Goal: Task Accomplishment & Management: Use online tool/utility

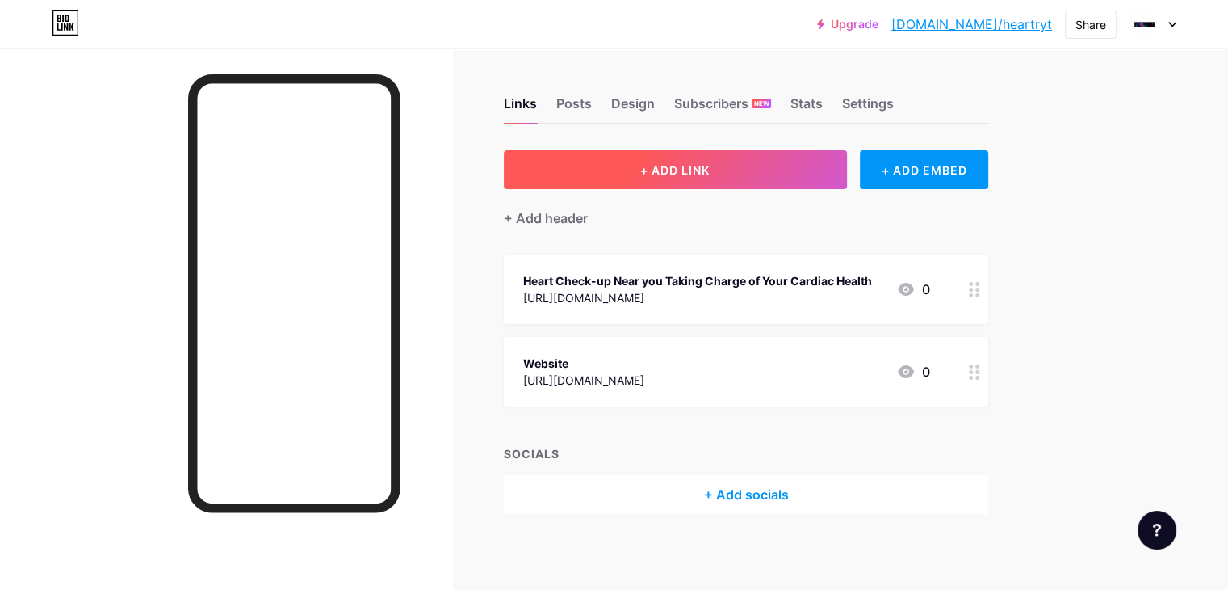
click at [746, 180] on button "+ ADD LINK" at bounding box center [675, 169] width 343 height 39
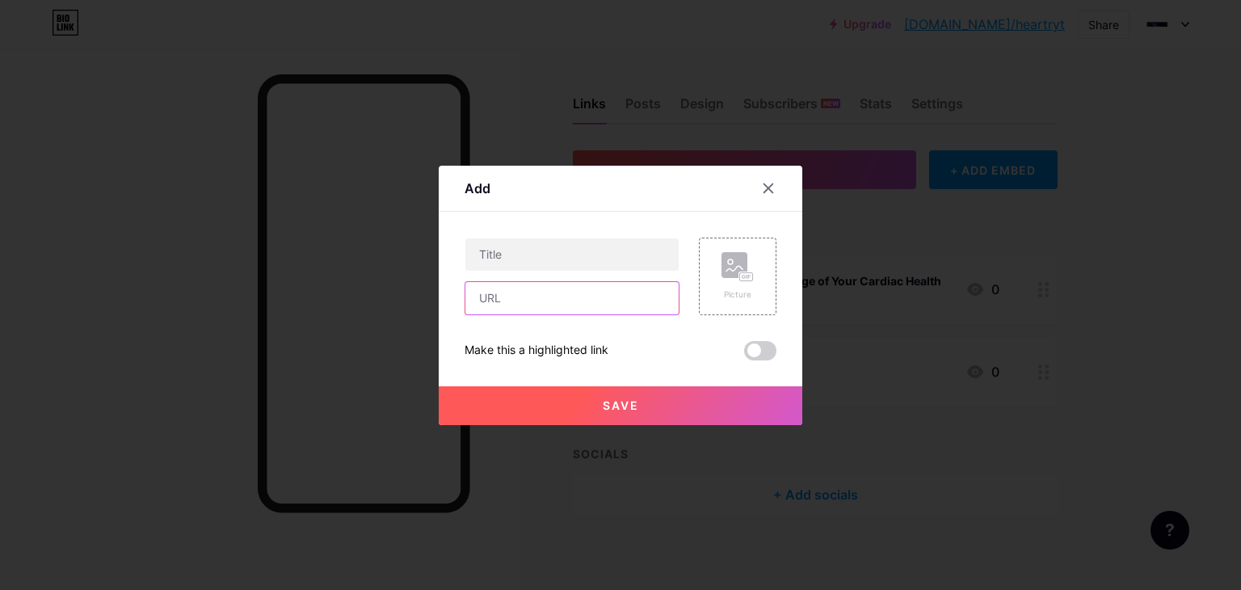
click at [504, 285] on input "text" at bounding box center [571, 298] width 213 height 32
paste input "[URL][DOMAIN_NAME]"
type input "[URL][DOMAIN_NAME]"
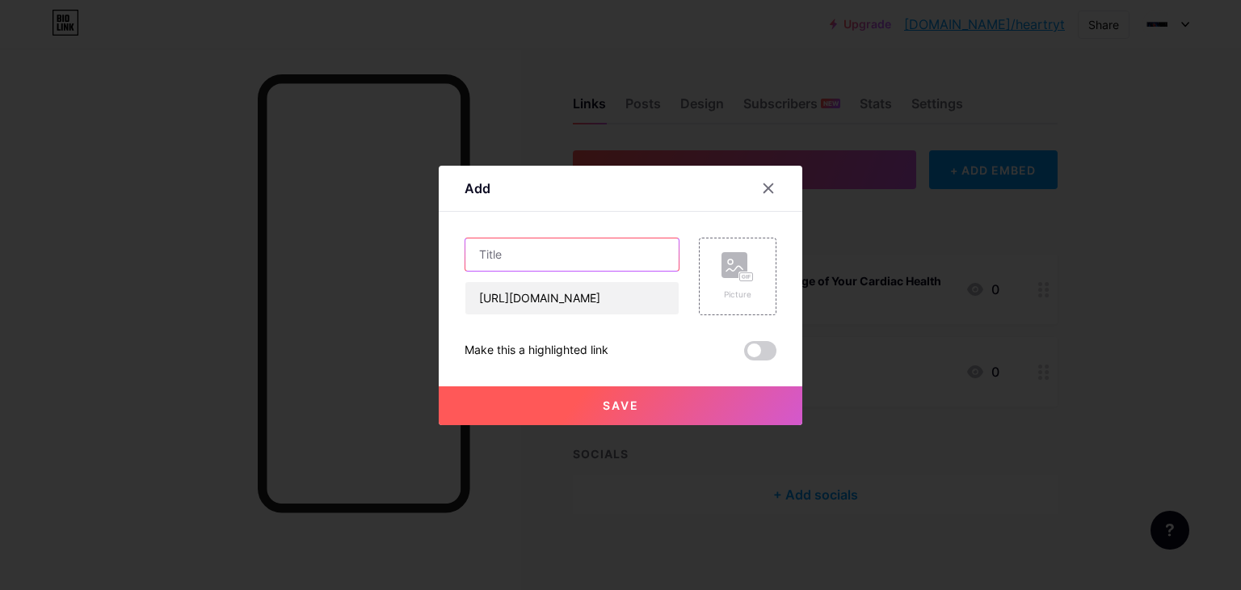
click at [545, 246] on input "text" at bounding box center [571, 254] width 213 height 32
paste input "Best Arrhythmia Treatment Near Me for Heart Rhythm Care"
type input "Best Arrhythmia Treatment Near Me for Heart Rhythm Care"
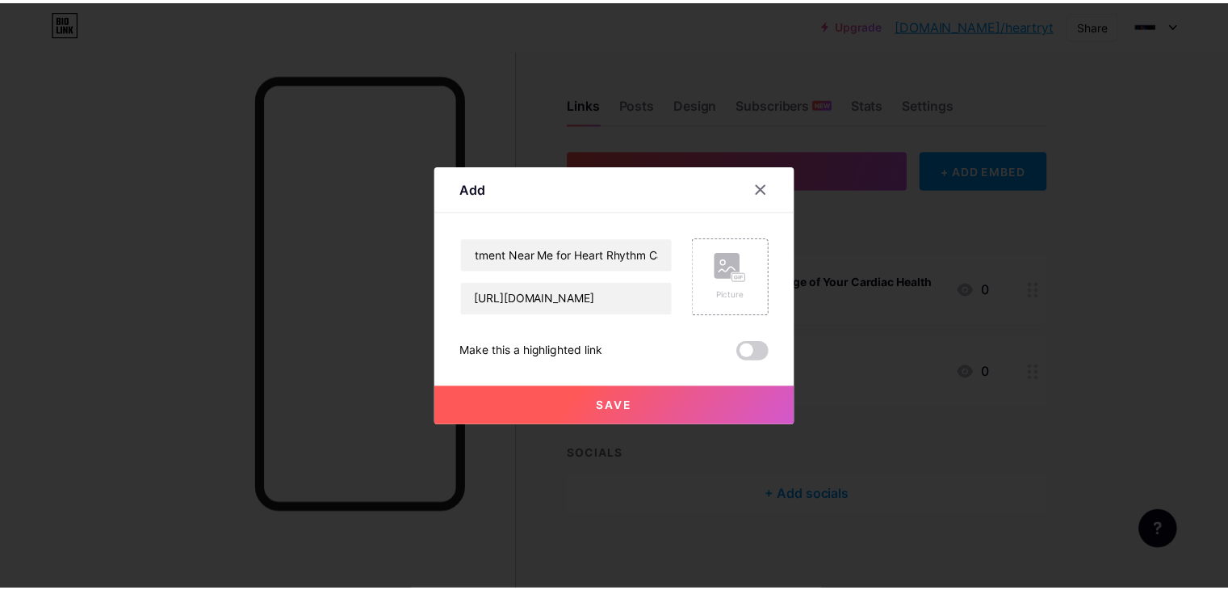
scroll to position [0, 0]
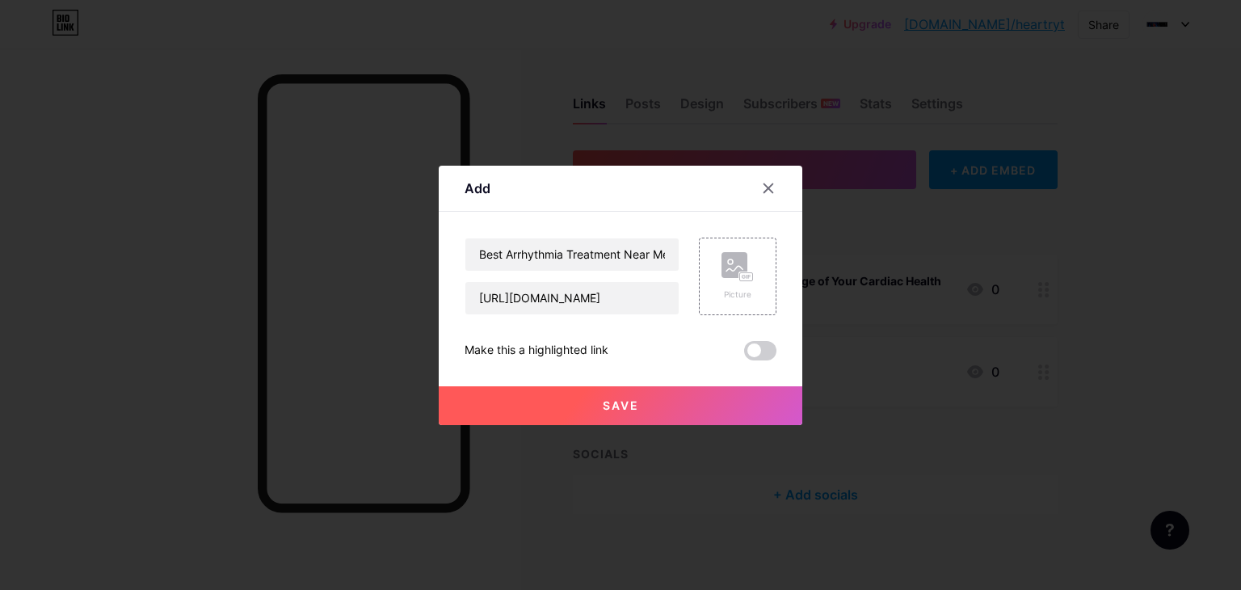
click at [598, 413] on button "Save" at bounding box center [620, 405] width 363 height 39
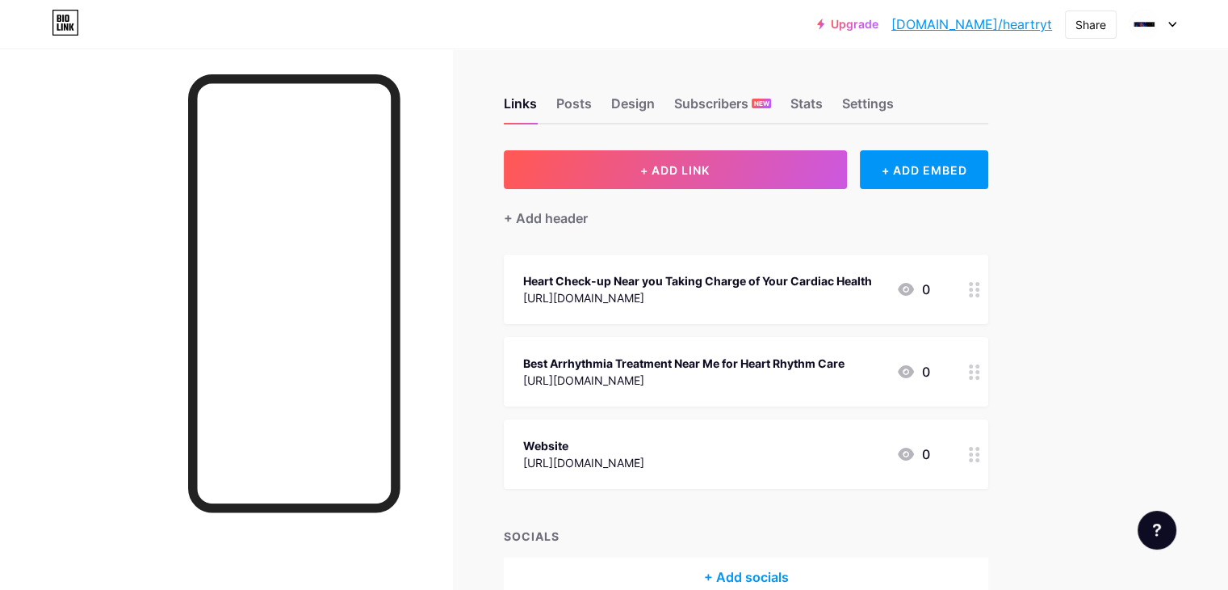
click at [991, 22] on link "[DOMAIN_NAME]/heartryt" at bounding box center [972, 24] width 161 height 19
